Goal: Task Accomplishment & Management: Use online tool/utility

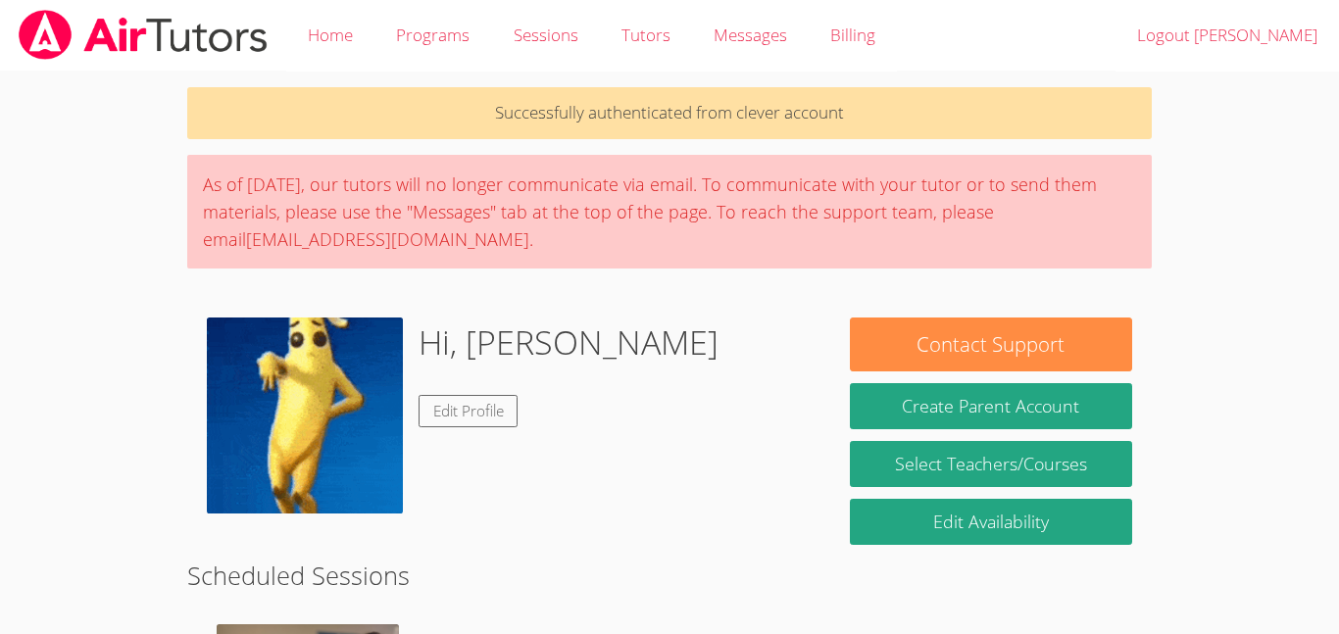
click at [313, 395] on img at bounding box center [305, 416] width 196 height 196
click at [450, 417] on link "Edit Profile" at bounding box center [468, 411] width 100 height 32
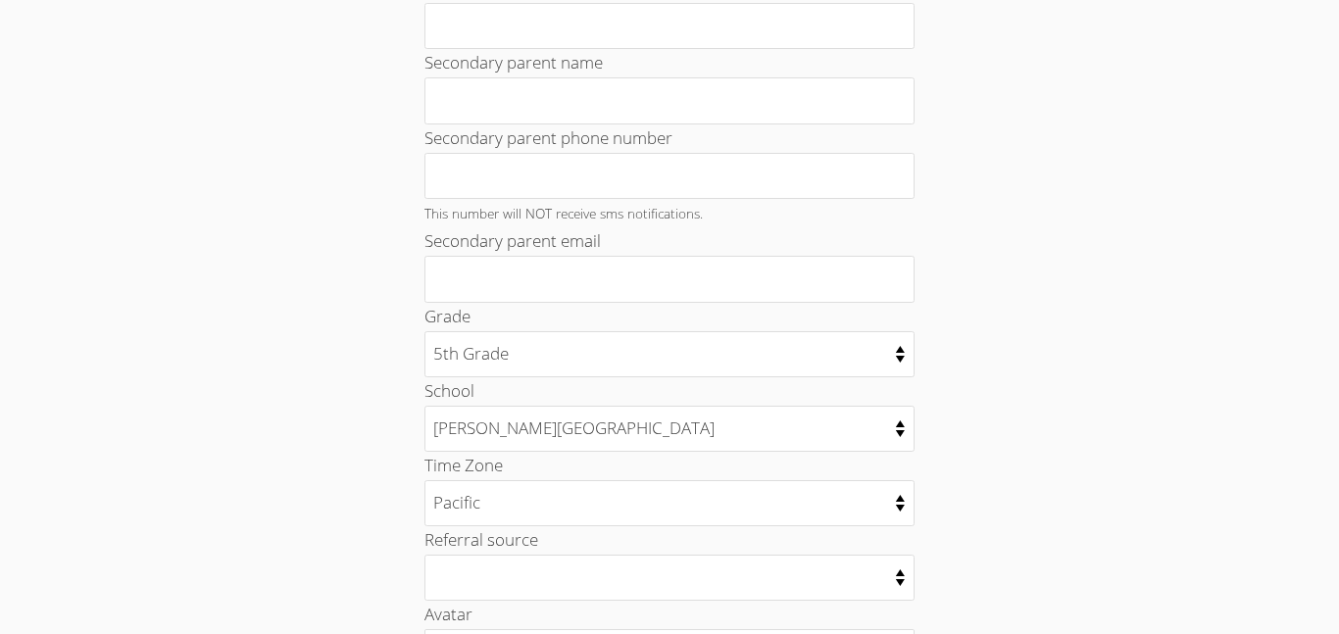
scroll to position [1020, 0]
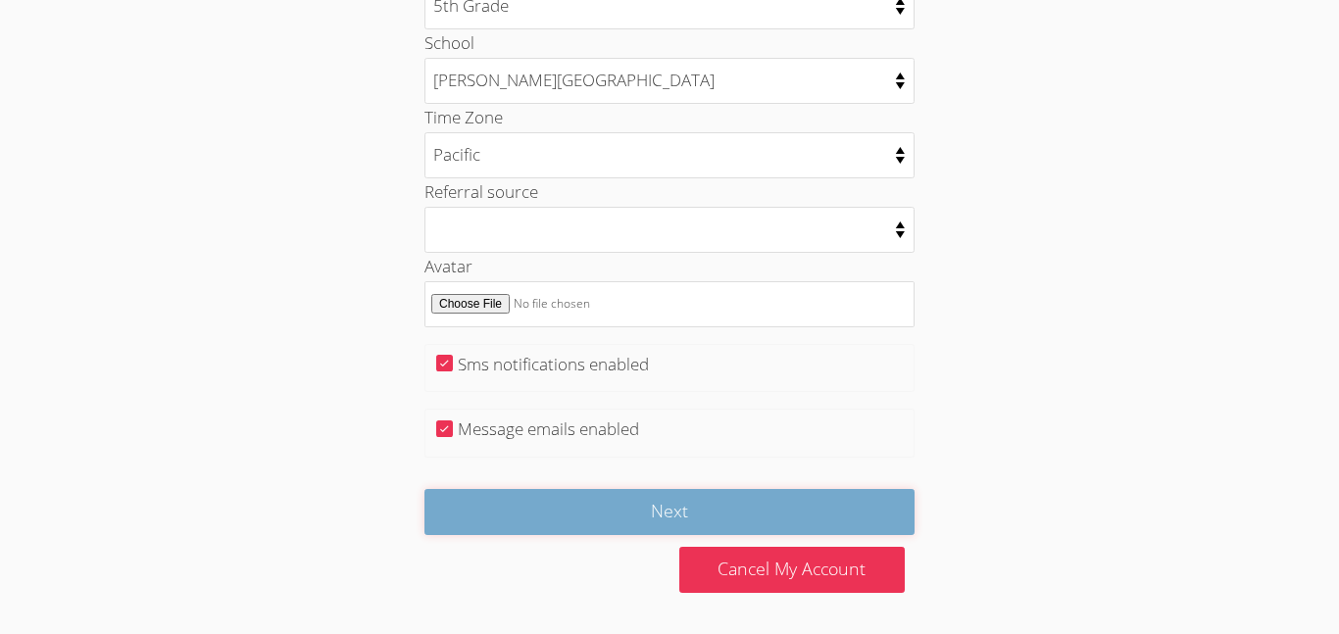
click at [722, 519] on input "Next" at bounding box center [669, 512] width 490 height 46
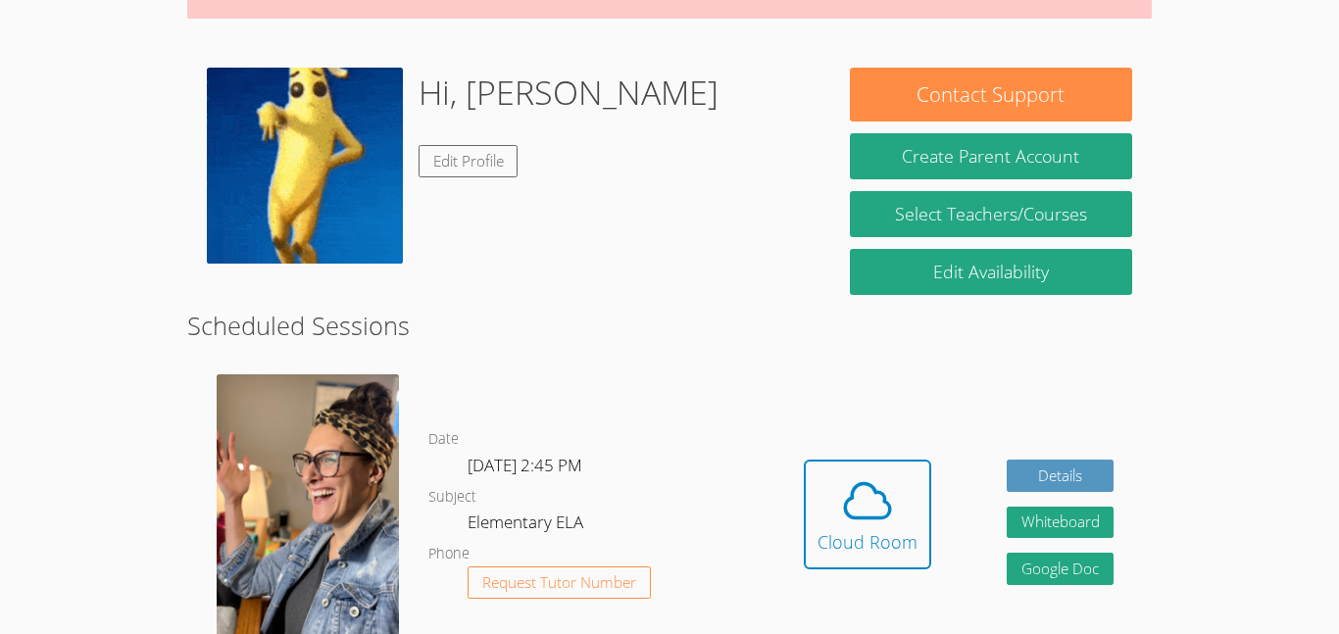
scroll to position [253, 0]
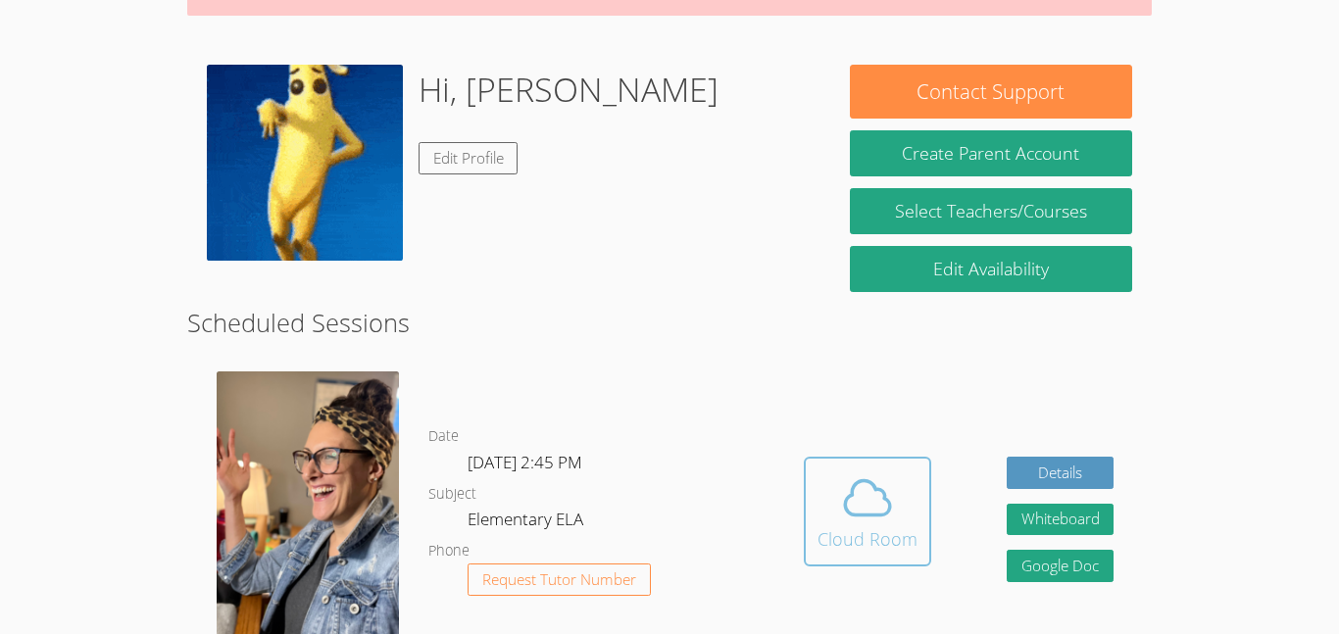
click at [900, 497] on span at bounding box center [867, 497] width 100 height 55
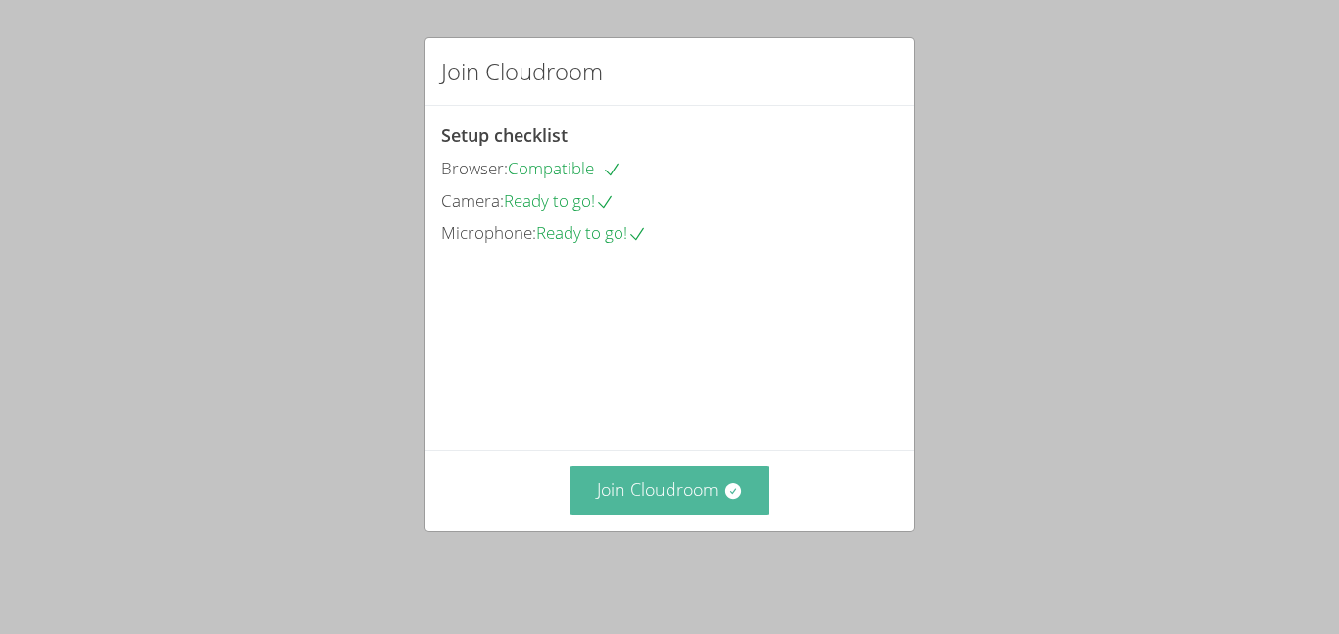
click at [691, 513] on button "Join Cloudroom" at bounding box center [669, 490] width 201 height 48
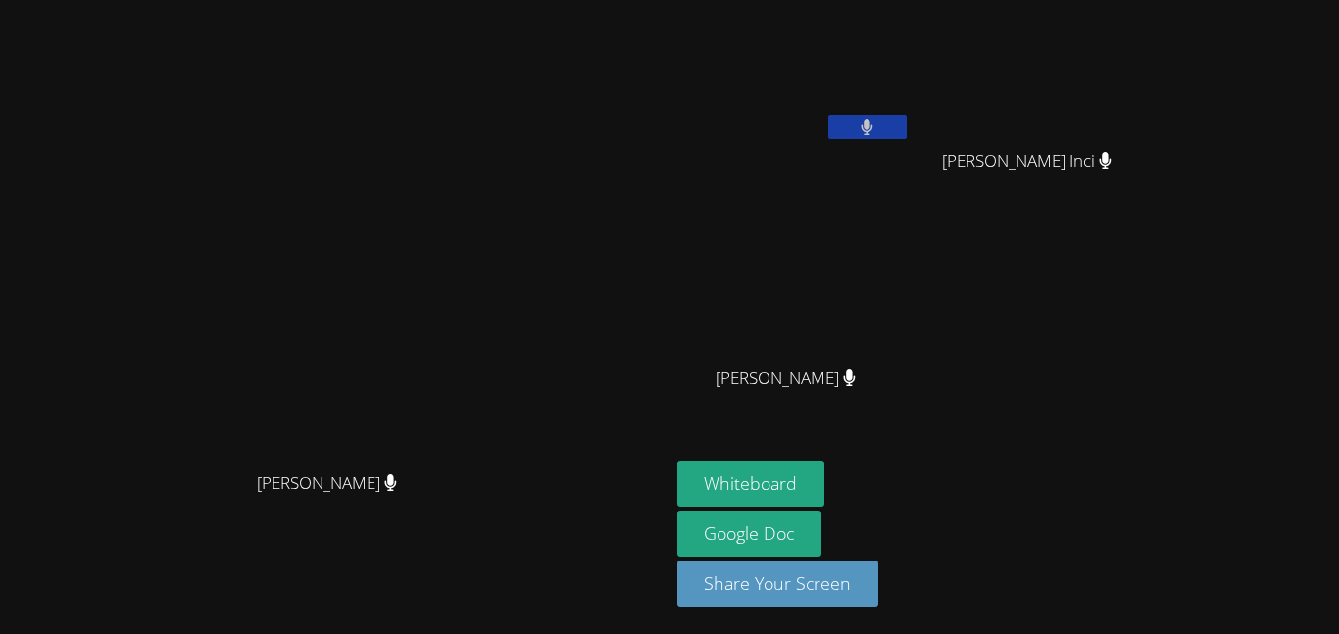
click at [907, 124] on button at bounding box center [867, 127] width 78 height 25
click at [907, 123] on button at bounding box center [867, 127] width 78 height 25
click at [873, 127] on icon at bounding box center [866, 127] width 13 height 17
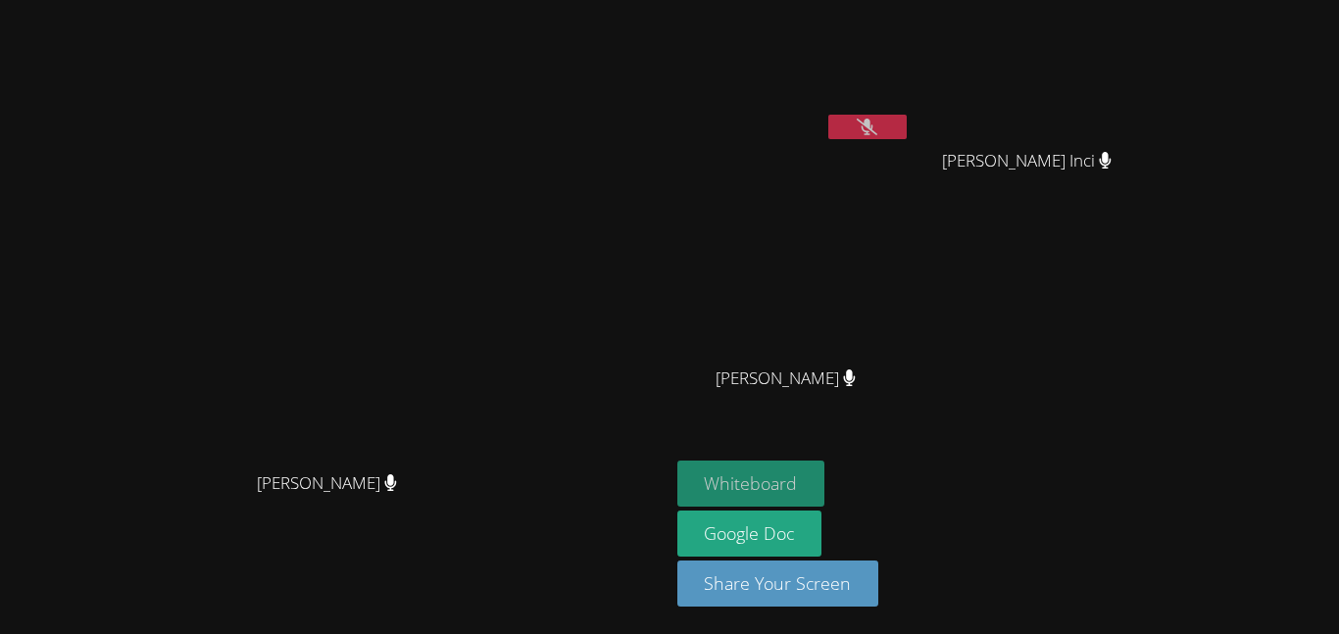
click at [825, 480] on button "Whiteboard" at bounding box center [751, 484] width 148 height 46
click at [677, 461] on button "Whiteboard" at bounding box center [751, 484] width 148 height 46
click at [877, 127] on icon at bounding box center [867, 127] width 21 height 17
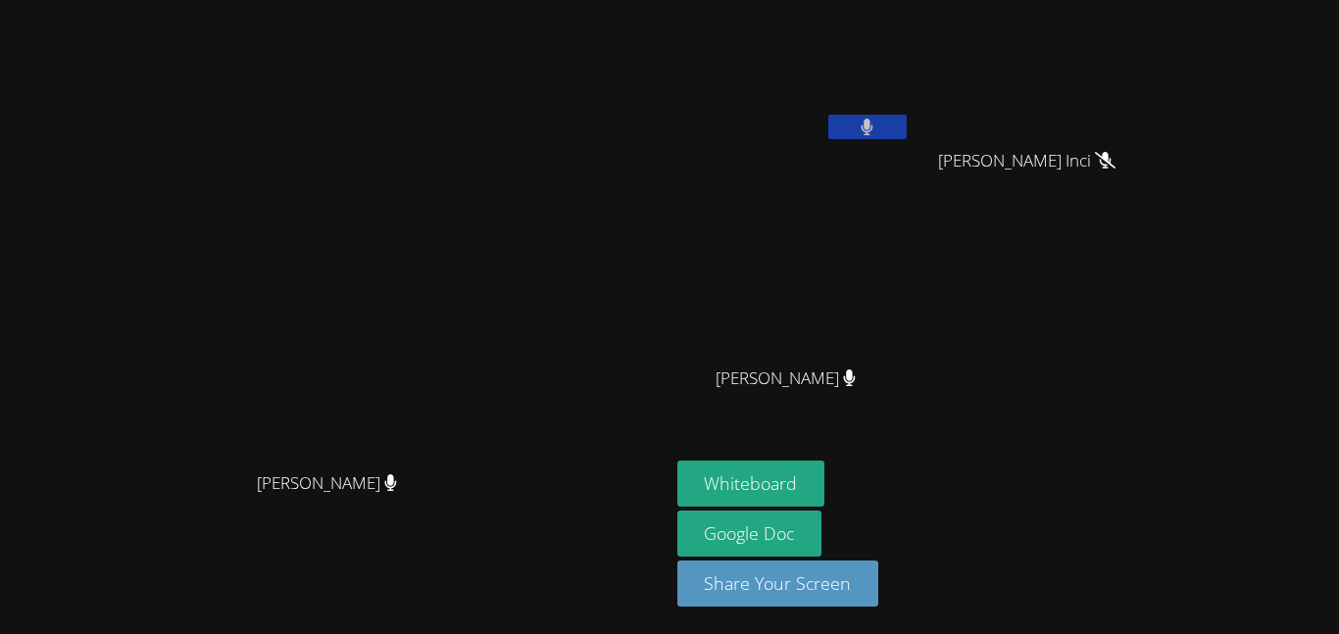
click at [873, 123] on icon at bounding box center [867, 127] width 12 height 17
